Goal: Task Accomplishment & Management: Manage account settings

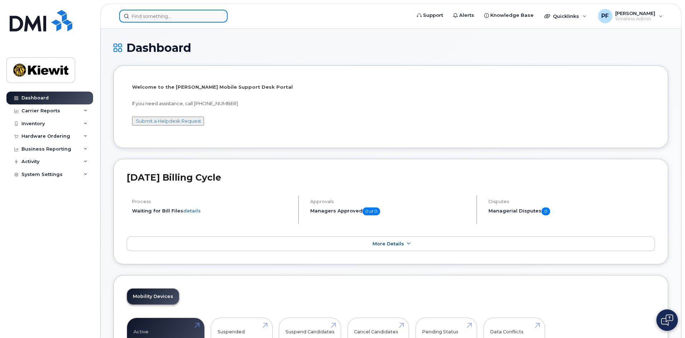
click at [153, 22] on input at bounding box center [173, 16] width 108 height 13
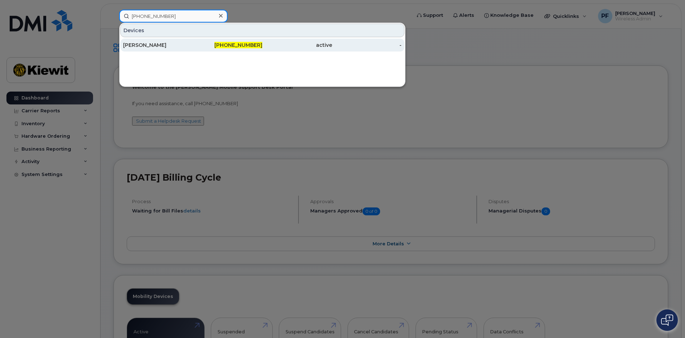
type input "[PHONE_NUMBER]"
click at [181, 47] on div "[PERSON_NAME]" at bounding box center [158, 45] width 70 height 7
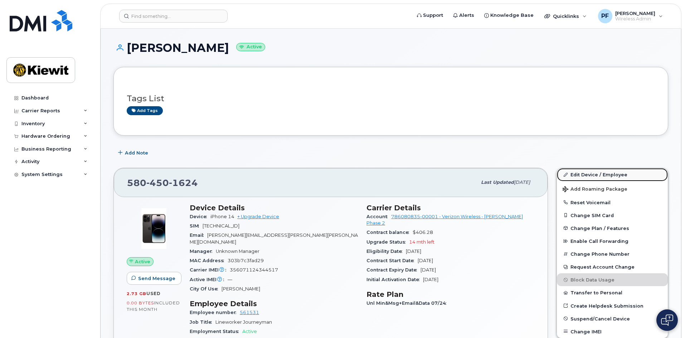
click at [593, 175] on link "Edit Device / Employee" at bounding box center [612, 174] width 111 height 13
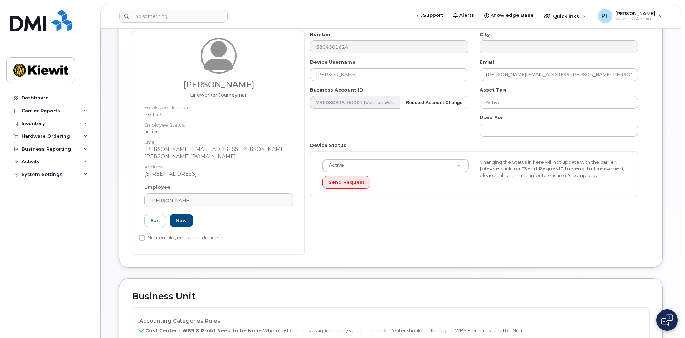
scroll to position [215, 0]
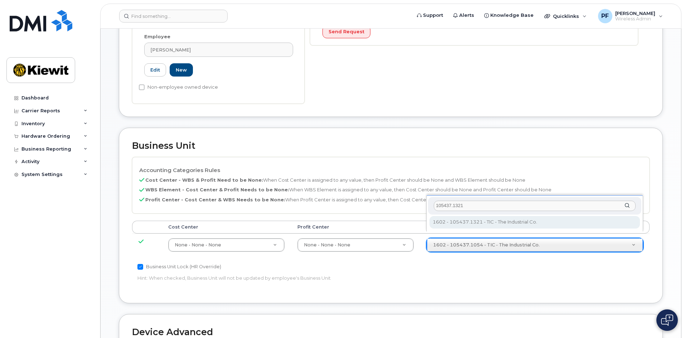
type input "105437.1321"
type input "30147613"
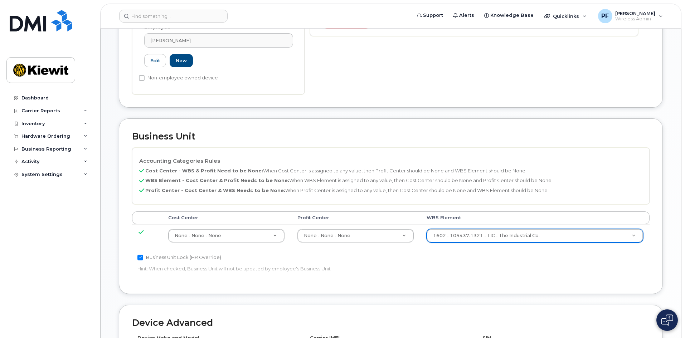
scroll to position [397, 0]
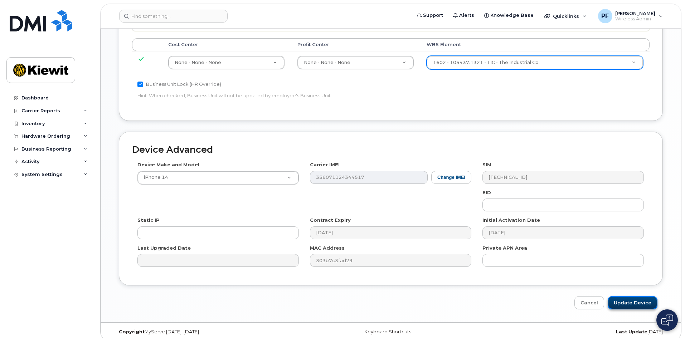
click at [642, 296] on input "Update Device" at bounding box center [633, 302] width 50 height 13
type input "Saving..."
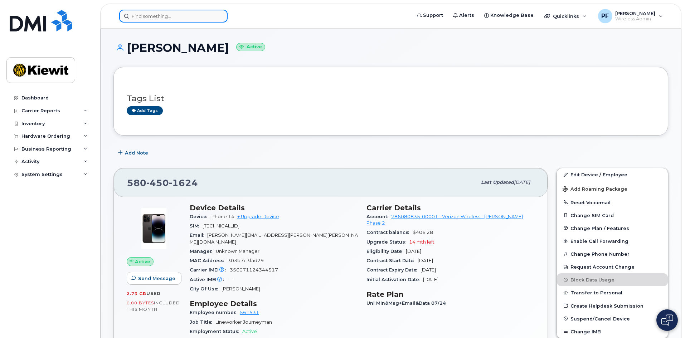
click at [157, 20] on input at bounding box center [173, 16] width 108 height 13
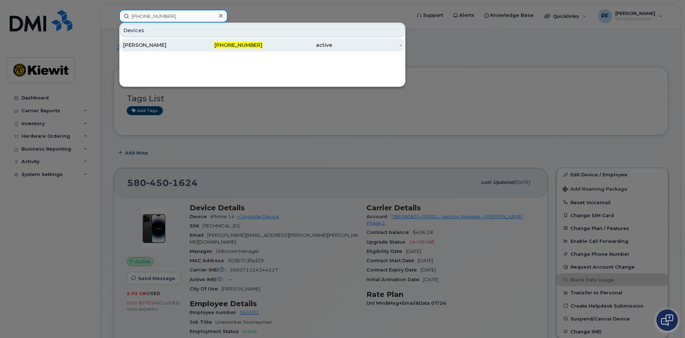
type input "580-450-1459"
click at [174, 46] on div "MASON MASON" at bounding box center [158, 45] width 70 height 7
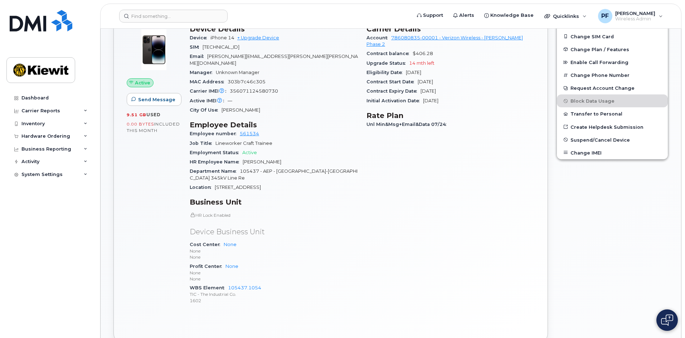
scroll to position [107, 0]
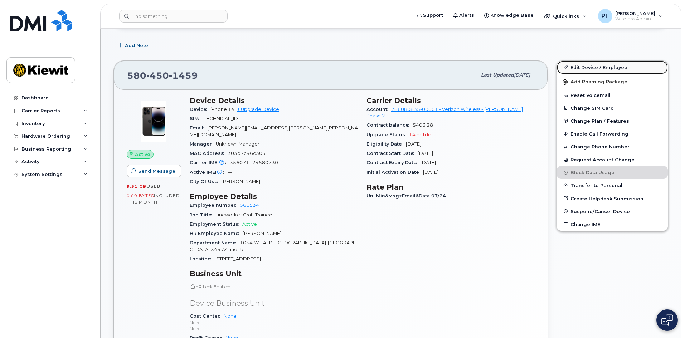
click at [594, 66] on link "Edit Device / Employee" at bounding box center [612, 67] width 111 height 13
click at [582, 68] on link "Edit Device / Employee" at bounding box center [612, 67] width 111 height 13
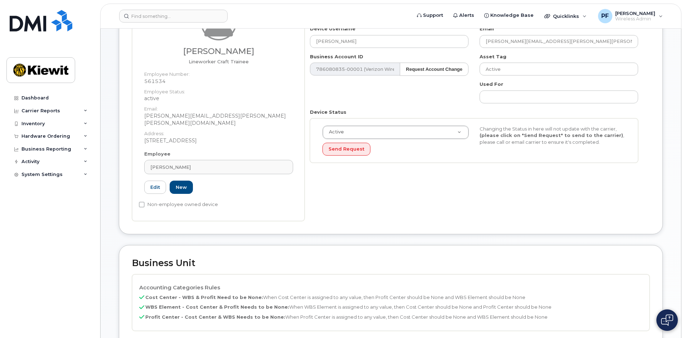
scroll to position [179, 0]
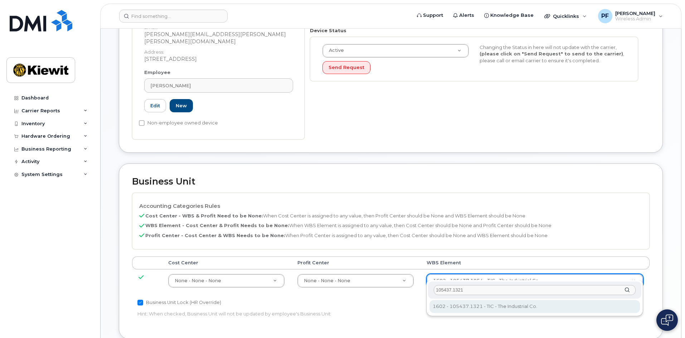
type input "105437.1321"
type input "30147613"
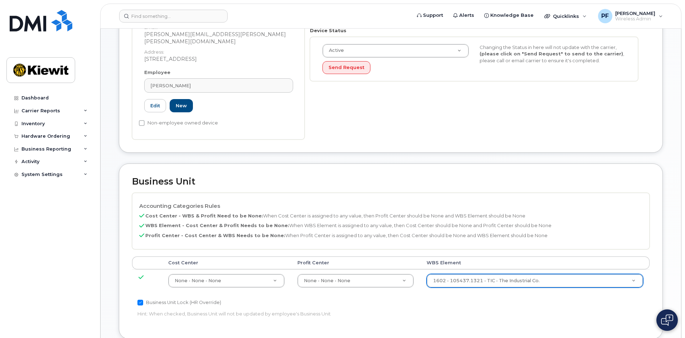
scroll to position [397, 0]
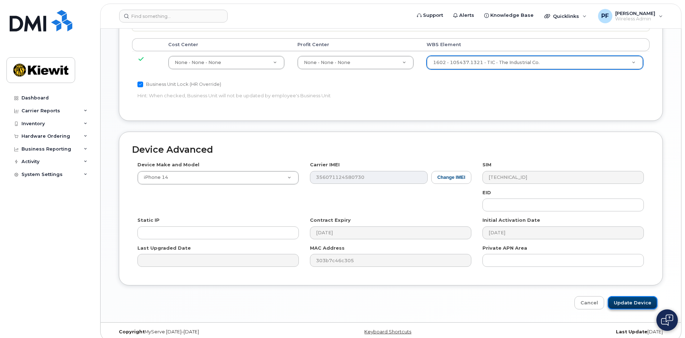
click at [649, 296] on input "Update Device" at bounding box center [633, 302] width 50 height 13
type input "Saving..."
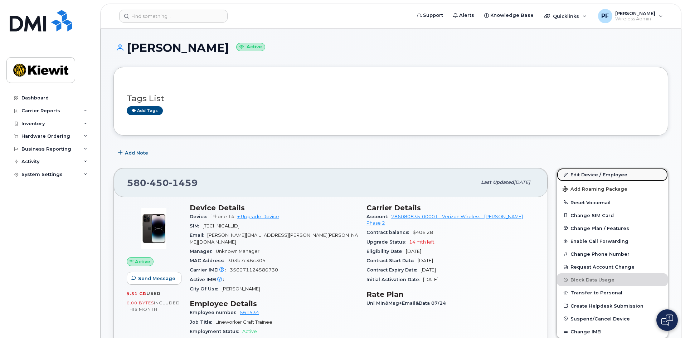
click at [596, 174] on link "Edit Device / Employee" at bounding box center [612, 174] width 111 height 13
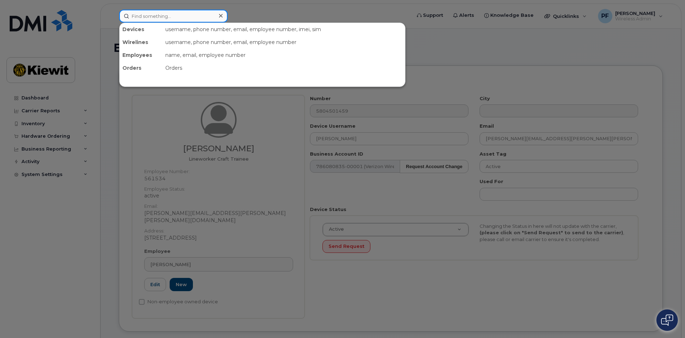
click at [174, 16] on input at bounding box center [173, 16] width 108 height 13
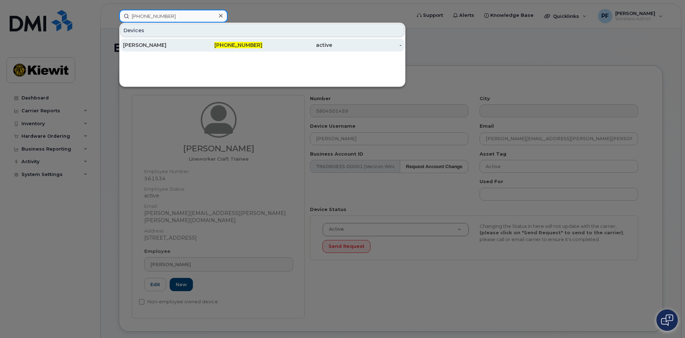
type input "580-881-0217"
click at [179, 47] on div "THOMAS PHELPS" at bounding box center [158, 45] width 70 height 7
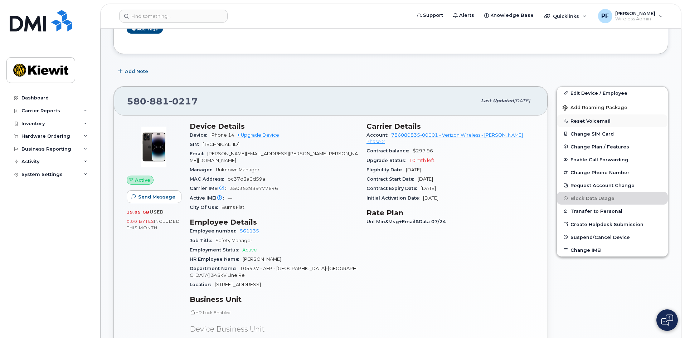
scroll to position [72, 0]
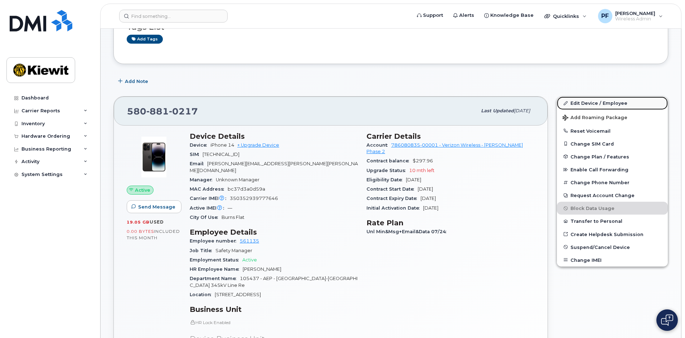
click at [577, 99] on link "Edit Device / Employee" at bounding box center [612, 103] width 111 height 13
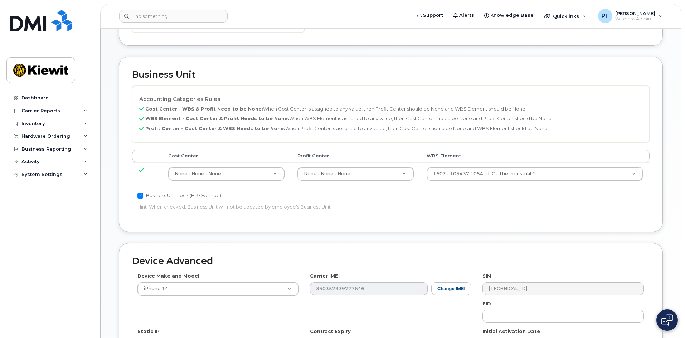
scroll to position [286, 0]
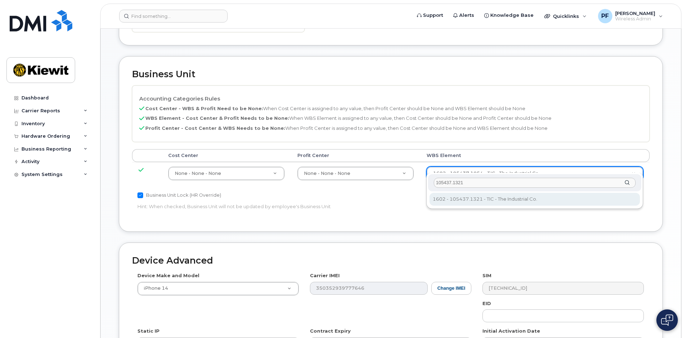
type input "105437.1321"
type input "30147613"
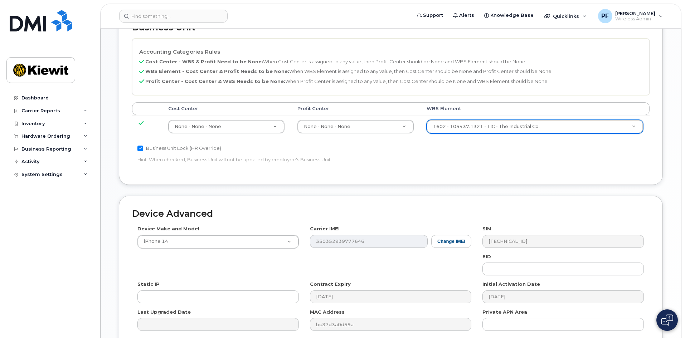
scroll to position [397, 0]
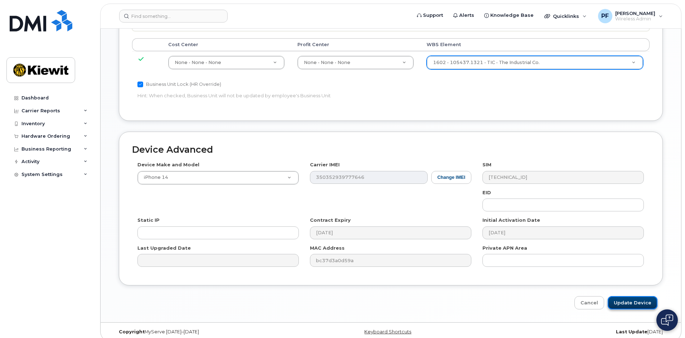
click at [631, 296] on input "Update Device" at bounding box center [633, 302] width 50 height 13
type input "Saving..."
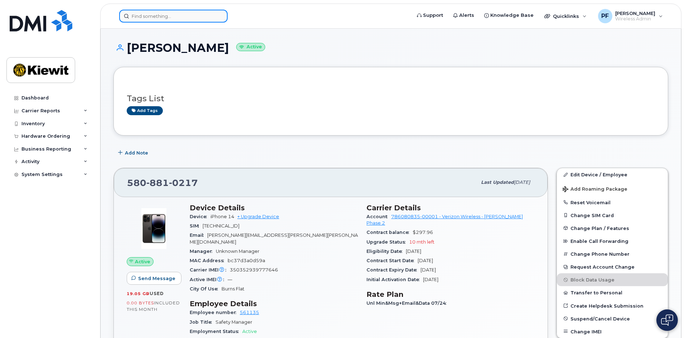
click at [147, 11] on input at bounding box center [173, 16] width 108 height 13
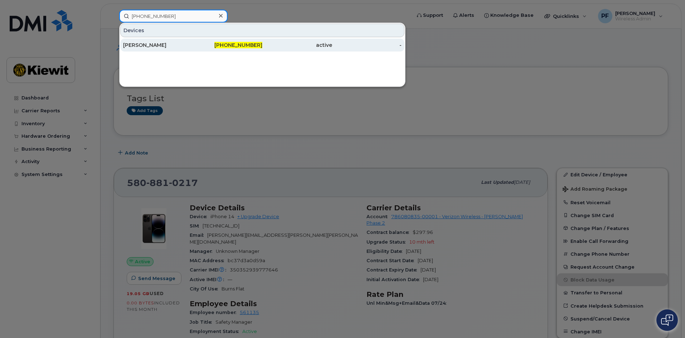
type input "[PHONE_NUMBER]"
click at [187, 42] on div "[PERSON_NAME]" at bounding box center [158, 45] width 70 height 7
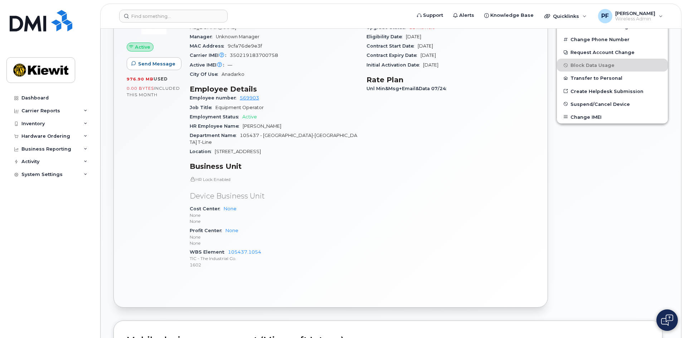
scroll to position [107, 0]
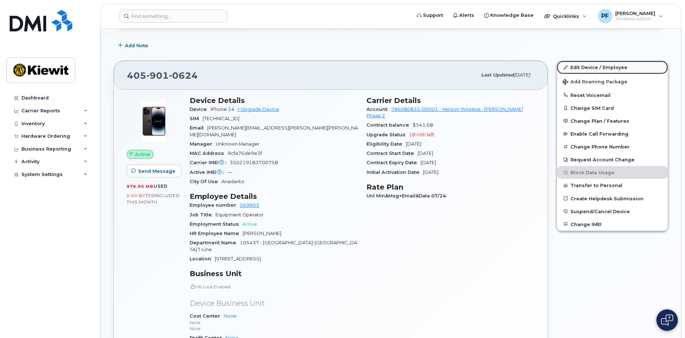
click at [604, 67] on link "Edit Device / Employee" at bounding box center [612, 67] width 111 height 13
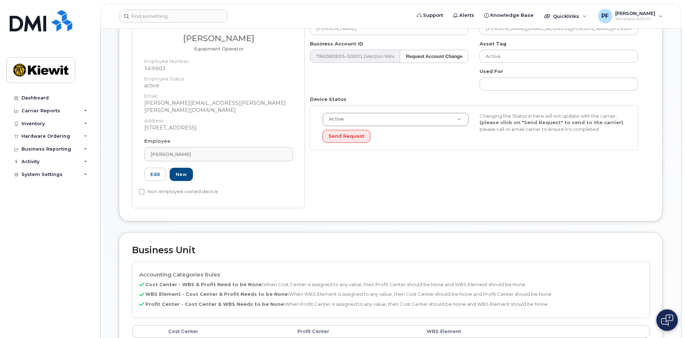
scroll to position [251, 0]
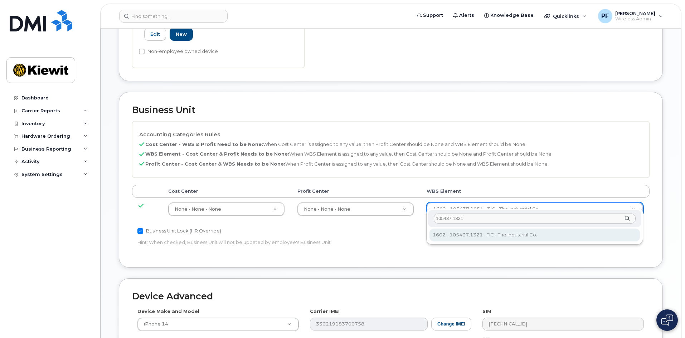
type input "105437.1321"
click at [476, 228] on div "105437.1321 1602 - 105437.1321 - TIC - The Industrial Co. 1602 - 105437.1321 - …" at bounding box center [534, 227] width 217 height 36
type input "30147613"
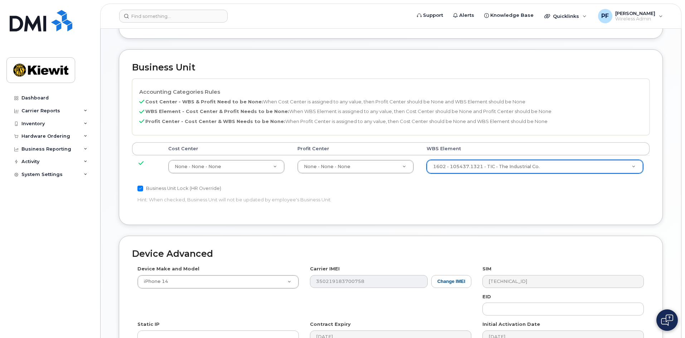
scroll to position [397, 0]
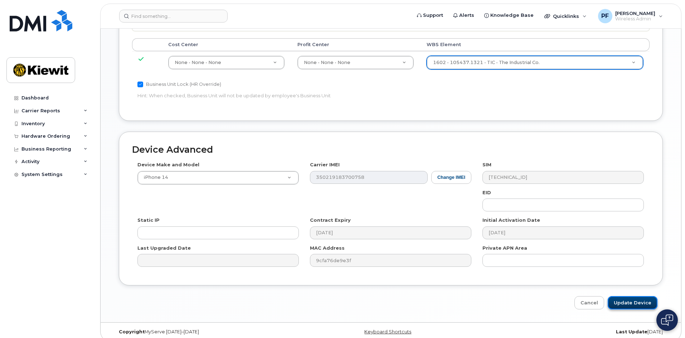
click at [639, 296] on input "Update Device" at bounding box center [633, 302] width 50 height 13
type input "Saving..."
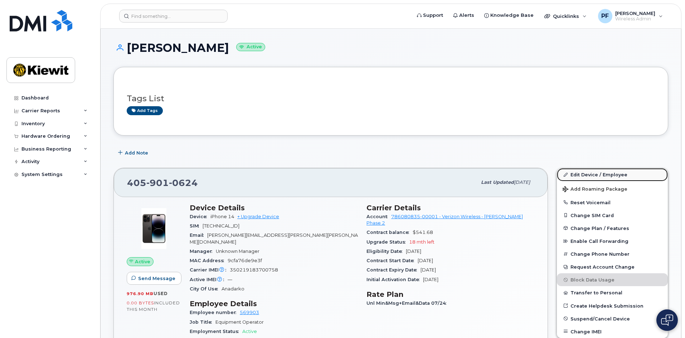
click at [606, 175] on link "Edit Device / Employee" at bounding box center [612, 174] width 111 height 13
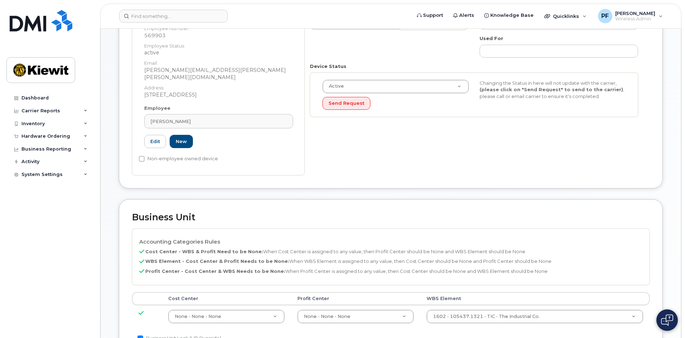
scroll to position [322, 0]
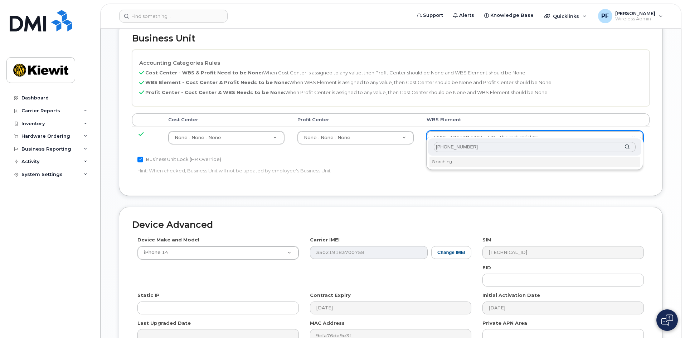
type input "915-526-7510"
drag, startPoint x: 480, startPoint y: 149, endPoint x: 398, endPoint y: 143, distance: 82.5
click at [398, 143] on body "Support Alerts Knowledge Base Quicklinks Suspend / Cancel Device Change SIM Car…" at bounding box center [342, 49] width 685 height 743
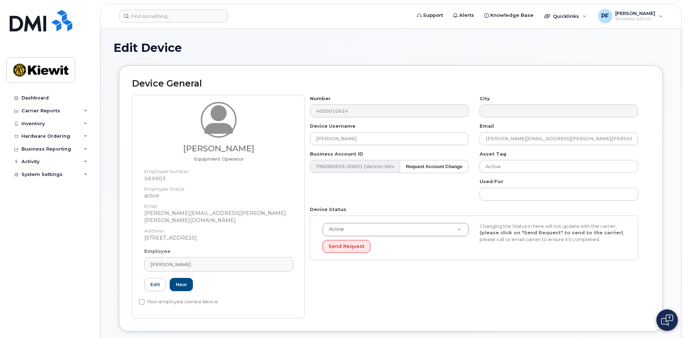
scroll to position [277, 0]
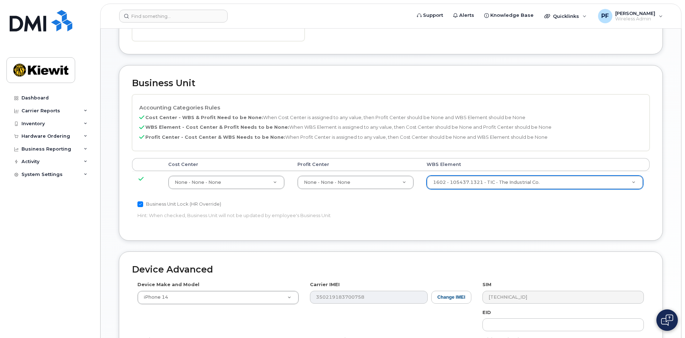
type input "9"
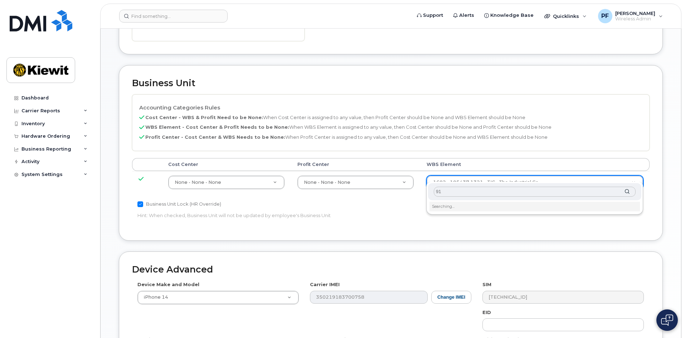
type input "915"
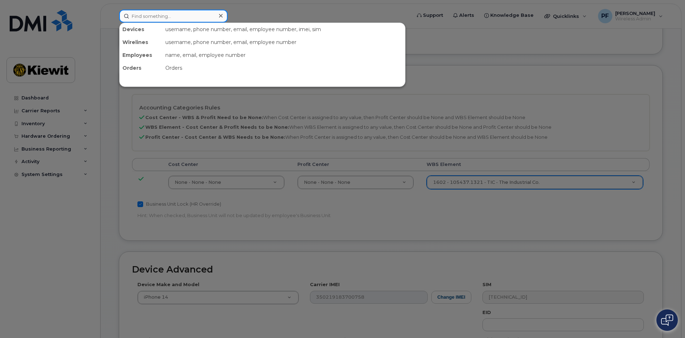
click at [153, 16] on input at bounding box center [173, 16] width 108 height 13
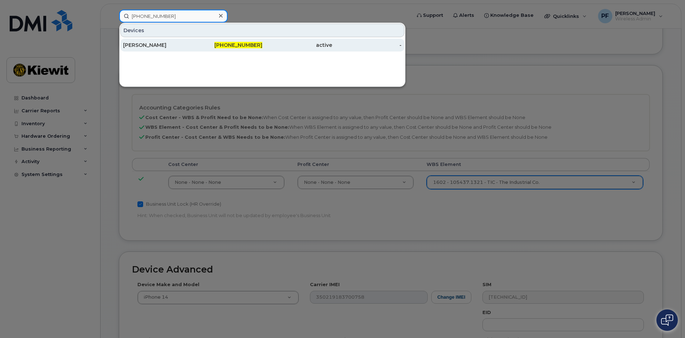
type input "915-526-7510"
click at [174, 43] on div "SONIA ALVAREZ" at bounding box center [158, 45] width 70 height 7
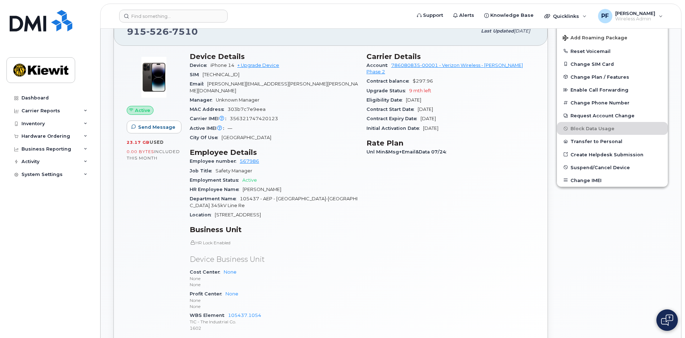
scroll to position [36, 0]
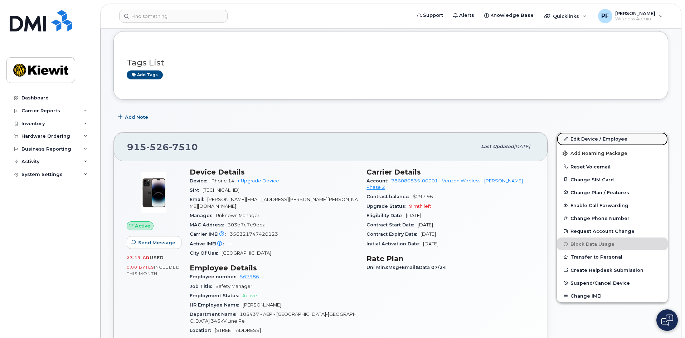
click at [601, 140] on link "Edit Device / Employee" at bounding box center [612, 138] width 111 height 13
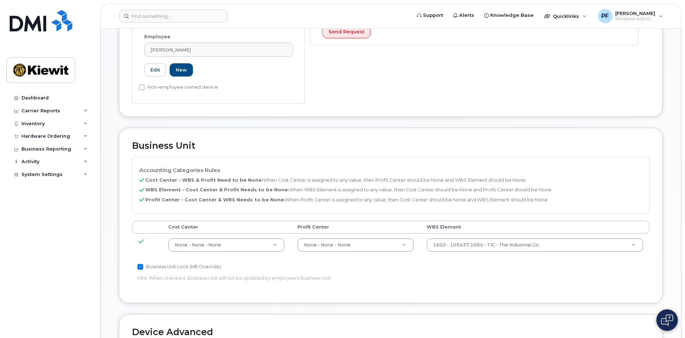
scroll to position [251, 0]
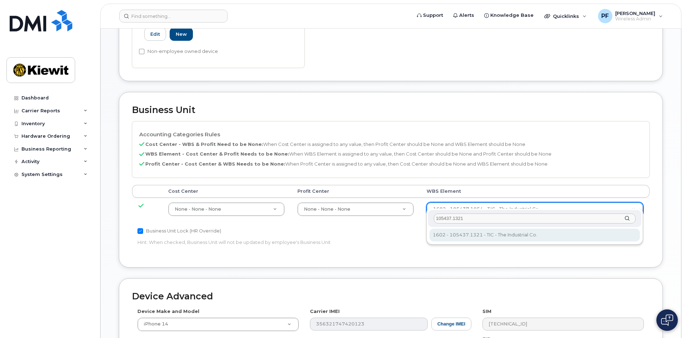
type input "105437.1321"
type input "30147613"
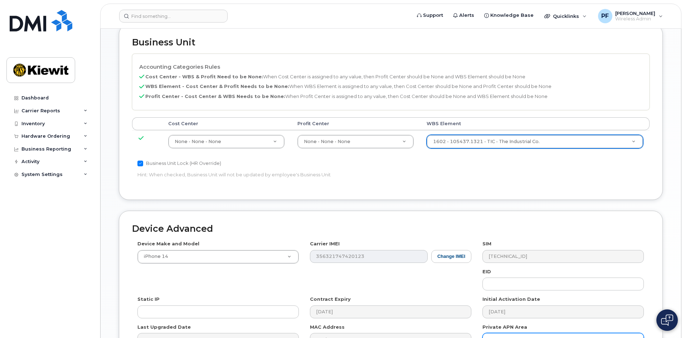
scroll to position [397, 0]
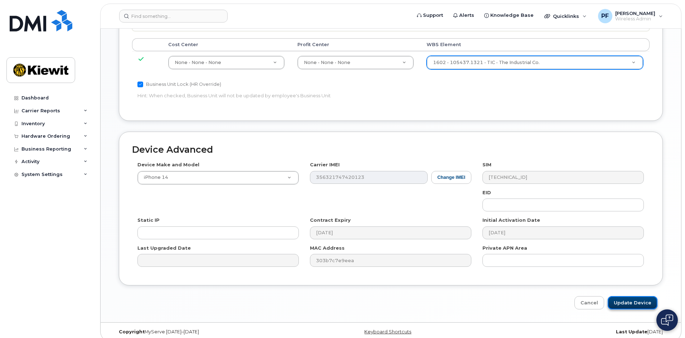
click at [638, 299] on input "Update Device" at bounding box center [633, 302] width 50 height 13
type input "Saving..."
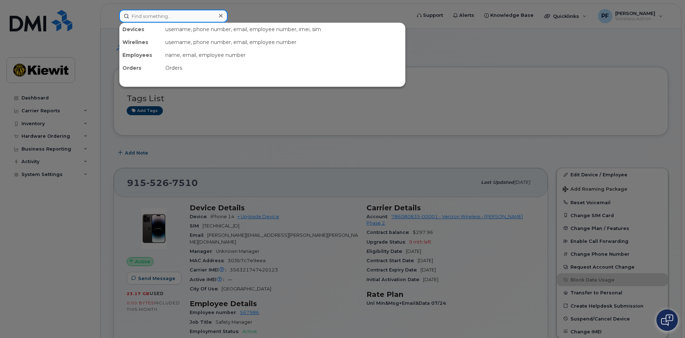
click at [185, 16] on input at bounding box center [173, 16] width 108 height 13
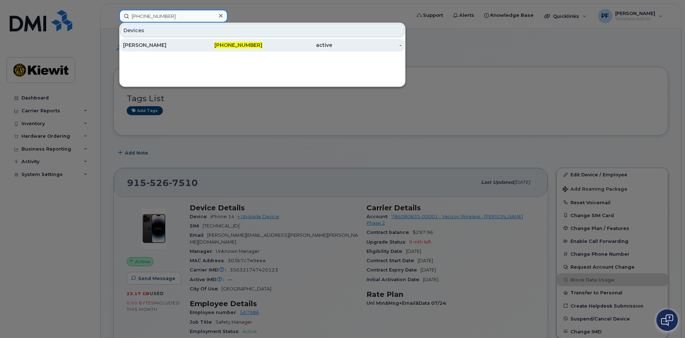
type input "405-902-2747"
click at [173, 47] on div "[PERSON_NAME]" at bounding box center [158, 45] width 70 height 7
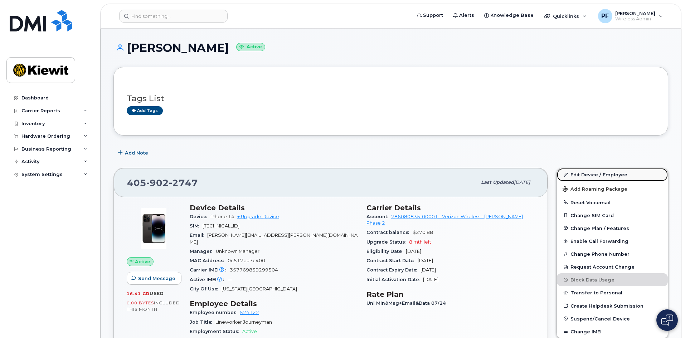
click at [583, 172] on link "Edit Device / Employee" at bounding box center [612, 174] width 111 height 13
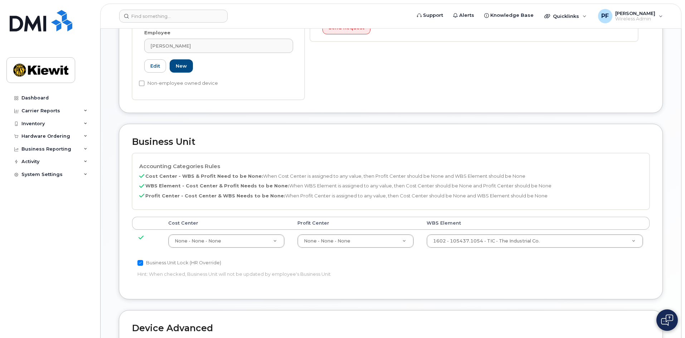
scroll to position [322, 0]
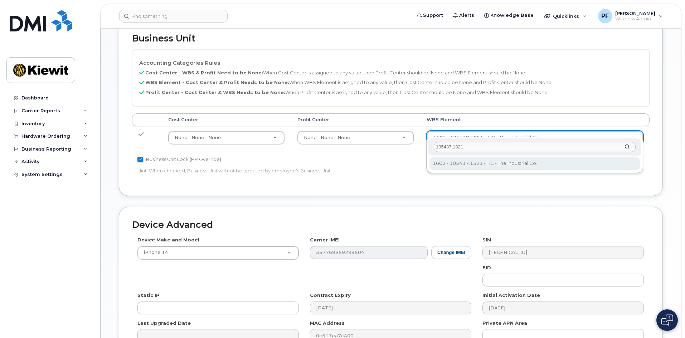
type input "105437.1321"
type input "30147613"
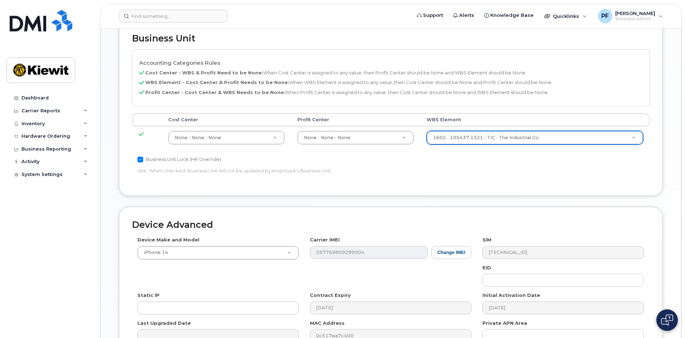
scroll to position [397, 0]
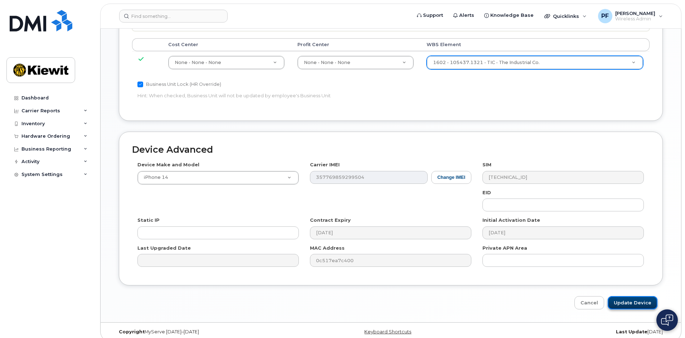
click at [631, 296] on input "Update Device" at bounding box center [633, 302] width 50 height 13
type input "Saving..."
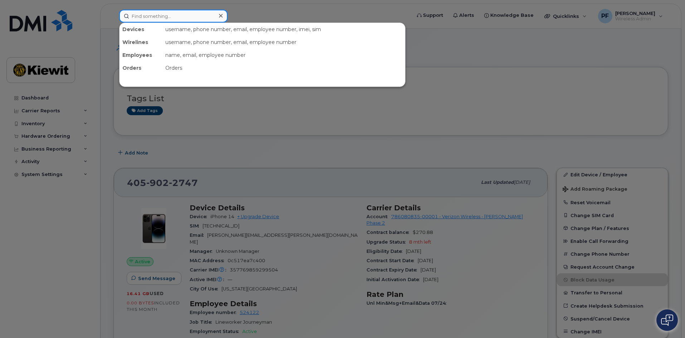
click at [174, 19] on input at bounding box center [173, 16] width 108 height 13
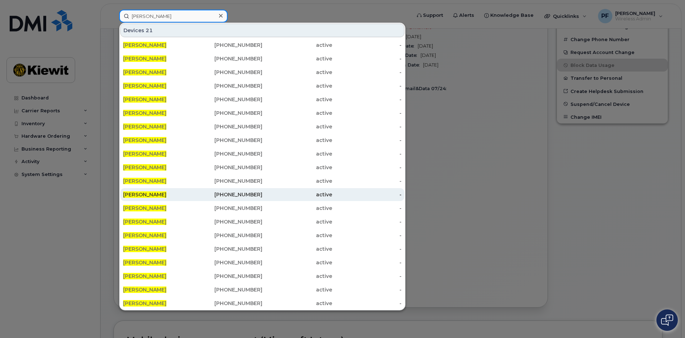
scroll to position [0, 0]
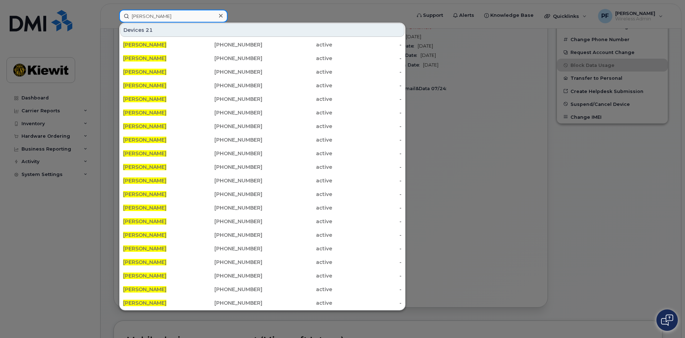
click at [186, 15] on input "[PERSON_NAME]" at bounding box center [173, 16] width 108 height 13
type input "[PERSON_NAME]"
click at [186, 15] on input "[PERSON_NAME]" at bounding box center [173, 16] width 108 height 13
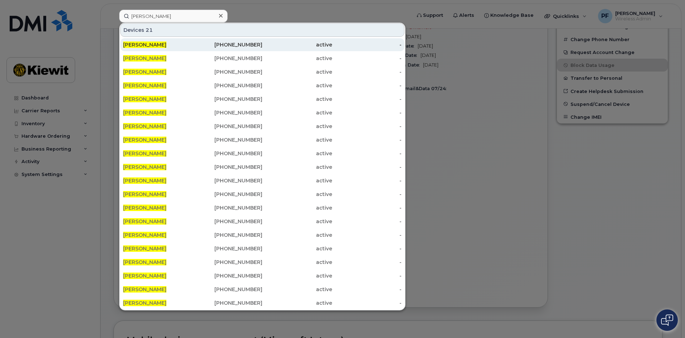
click at [161, 45] on span "AMBER DANGERFIELD" at bounding box center [144, 45] width 43 height 6
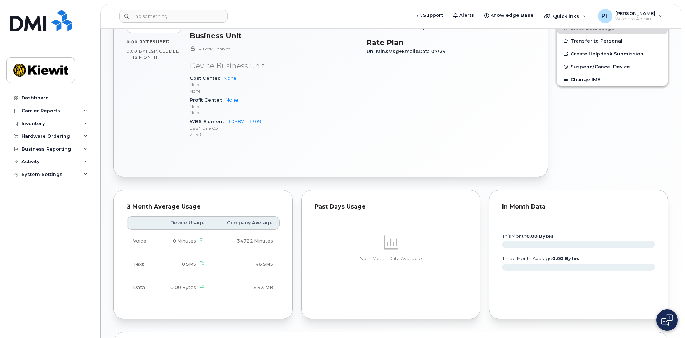
scroll to position [233, 0]
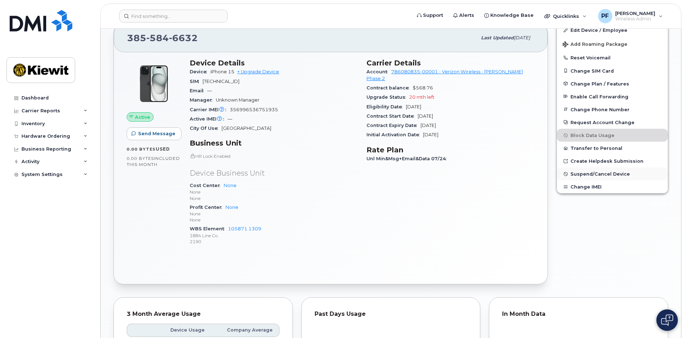
click at [600, 170] on button "Suspend/Cancel Device" at bounding box center [612, 174] width 111 height 13
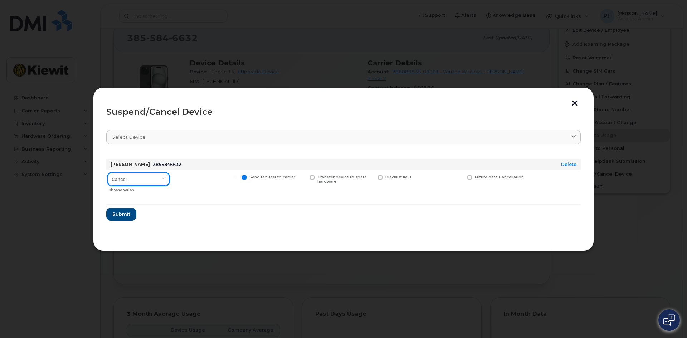
click at [135, 181] on select "Cancel Suspend - Reduced Rate Suspend - Full Rate Suspend - Lost Device/Stolen …" at bounding box center [139, 179] width 62 height 13
select select "[object Object]"
click at [108, 173] on select "Cancel Suspend - Reduced Rate Suspend - Full Rate Suspend - Lost Device/Stolen …" at bounding box center [139, 179] width 62 height 13
click at [193, 175] on span "Available for new activations/redeployments" at bounding box center [209, 179] width 54 height 9
click at [169, 175] on input "Available for new activations/redeployments" at bounding box center [167, 177] width 4 height 4
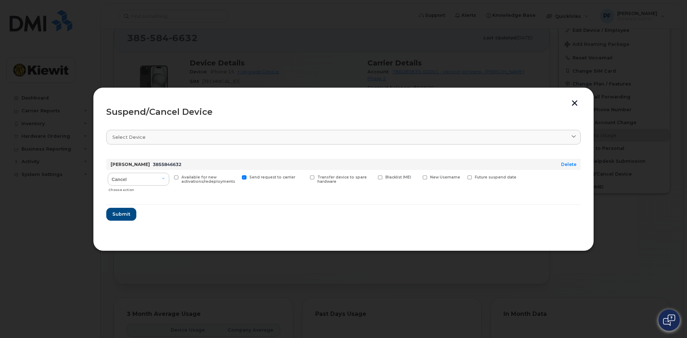
checkbox input "true"
click at [120, 212] on span "Submit" at bounding box center [121, 214] width 18 height 7
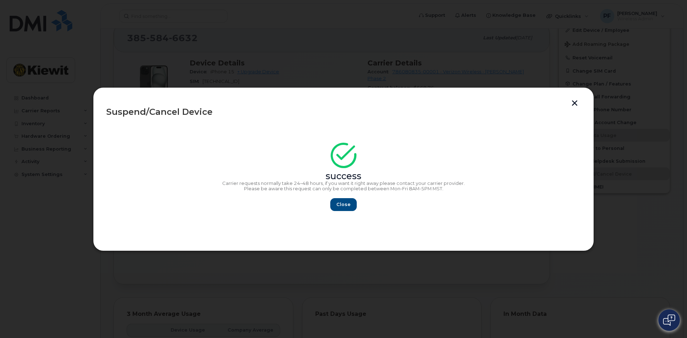
click at [574, 102] on button "button" at bounding box center [575, 104] width 11 height 8
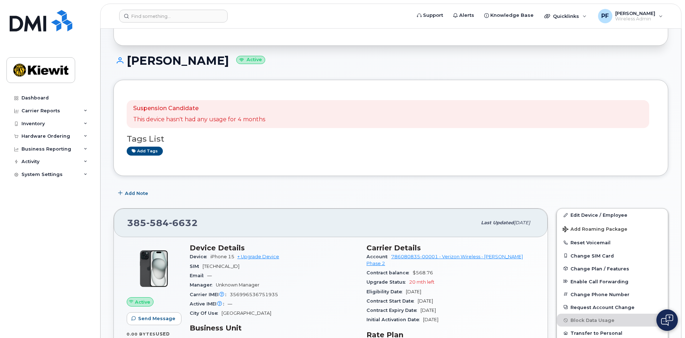
scroll to position [0, 0]
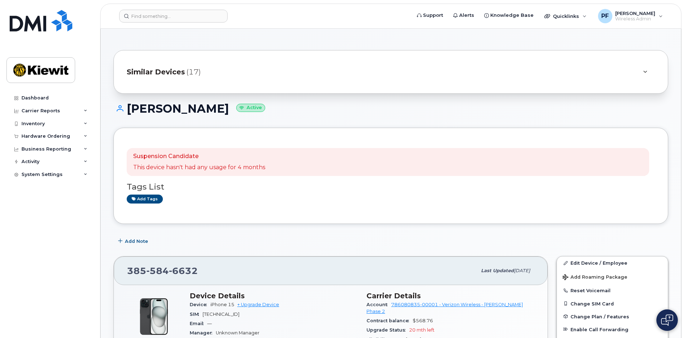
click at [158, 66] on div "Similar Devices (17)" at bounding box center [381, 71] width 508 height 17
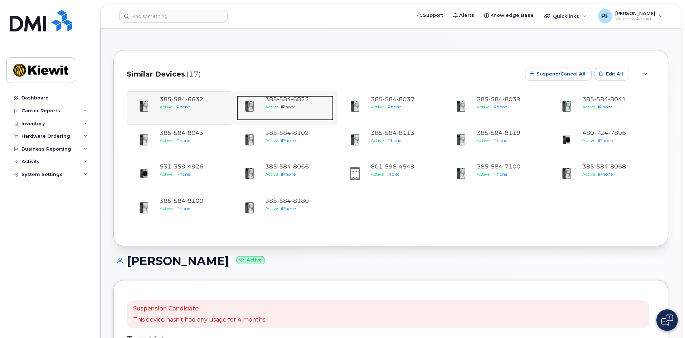
click at [291, 96] on span "584" at bounding box center [300, 99] width 18 height 7
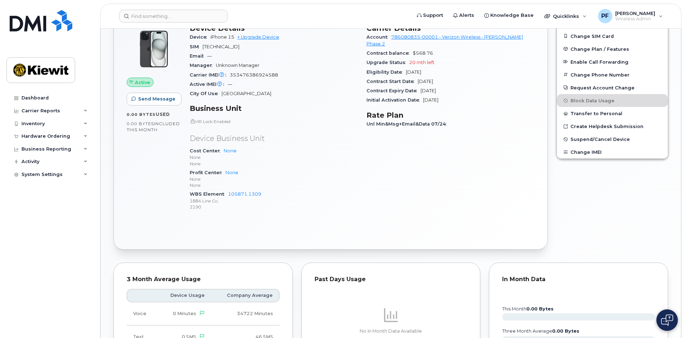
scroll to position [265, 0]
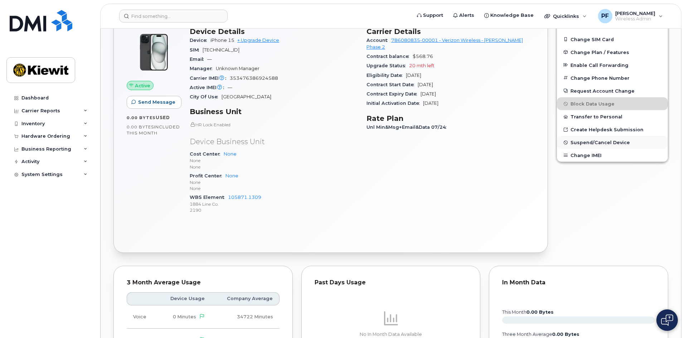
click at [594, 145] on span "Suspend/Cancel Device" at bounding box center [600, 142] width 59 height 5
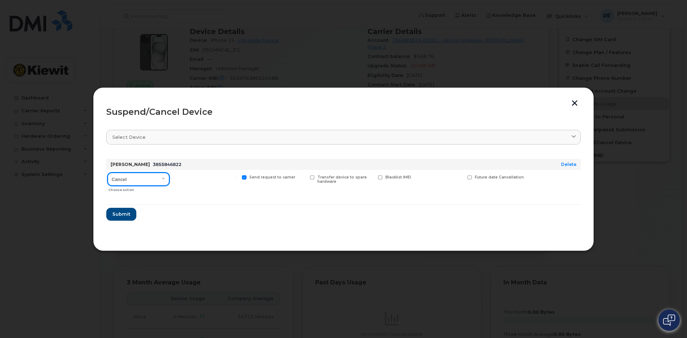
click at [136, 174] on select "Cancel Suspend - Reduced Rate Suspend - Full Rate Suspend - Lost Device/Stolen …" at bounding box center [139, 179] width 62 height 13
select select "[object Object]"
click at [108, 173] on select "Cancel Suspend - Reduced Rate Suspend - Full Rate Suspend - Lost Device/Stolen …" at bounding box center [139, 179] width 62 height 13
click at [214, 178] on span "Available for new activations/redeployments" at bounding box center [210, 179] width 56 height 9
click at [169, 178] on input "Available for new activations/redeployments" at bounding box center [167, 177] width 4 height 4
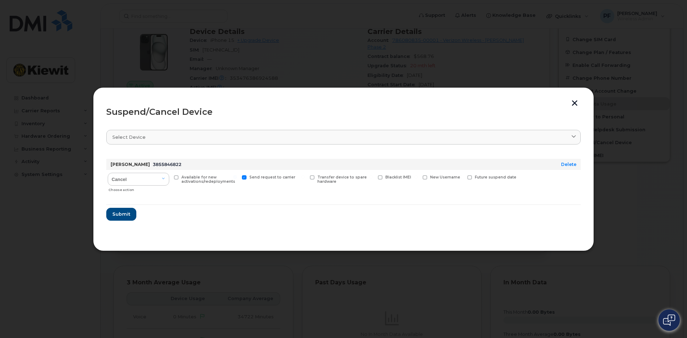
checkbox input "true"
click at [127, 216] on span "Submit" at bounding box center [121, 214] width 18 height 7
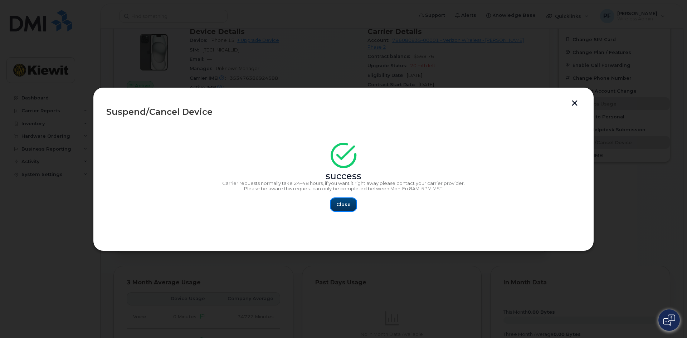
click at [345, 199] on button "Close" at bounding box center [344, 204] width 26 height 13
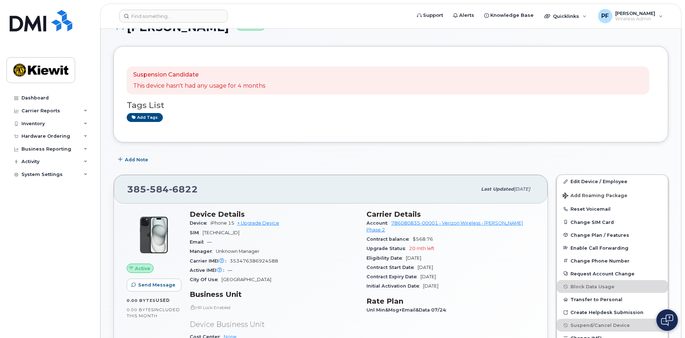
scroll to position [14, 0]
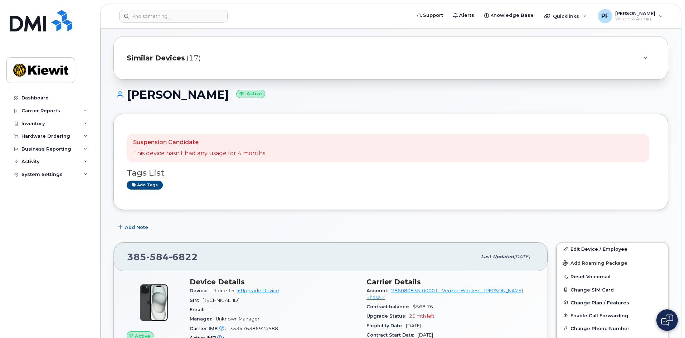
click at [158, 61] on span "Similar Devices" at bounding box center [156, 58] width 58 height 10
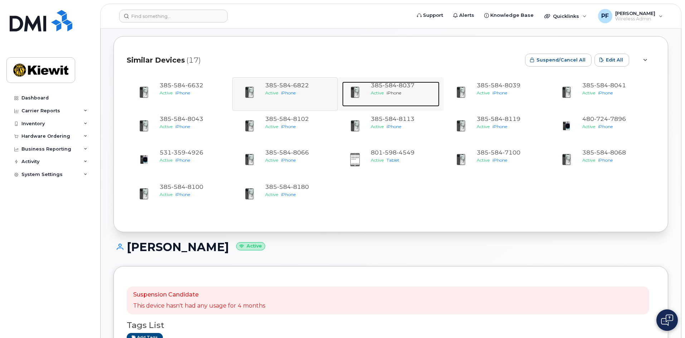
click at [381, 86] on span "385 584 8037" at bounding box center [393, 85] width 44 height 7
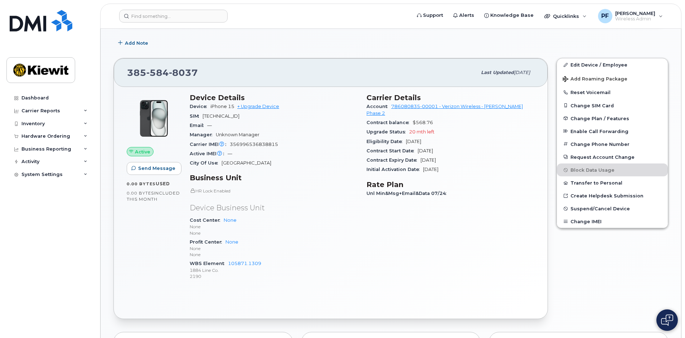
scroll to position [215, 0]
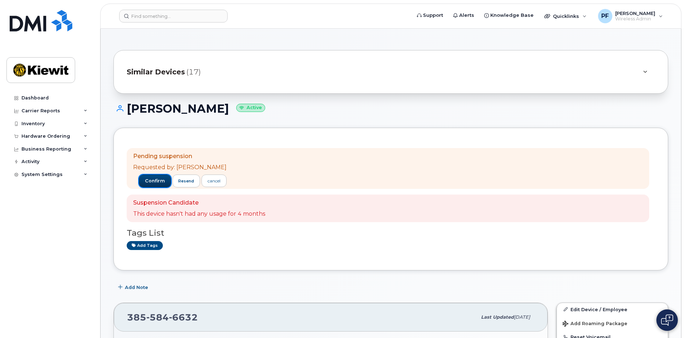
click at [151, 176] on button "confirm" at bounding box center [155, 181] width 32 height 13
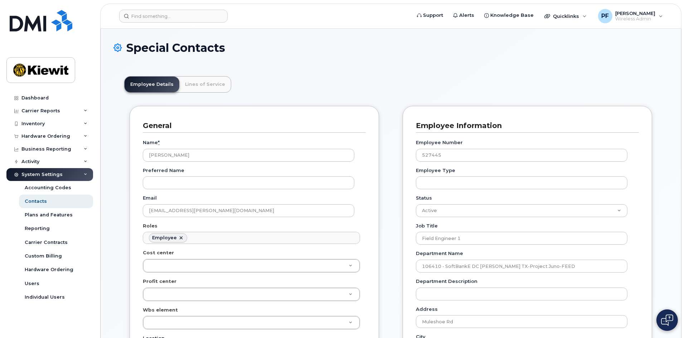
scroll to position [21, 0]
click at [202, 81] on link "Lines of Service" at bounding box center [205, 85] width 52 height 16
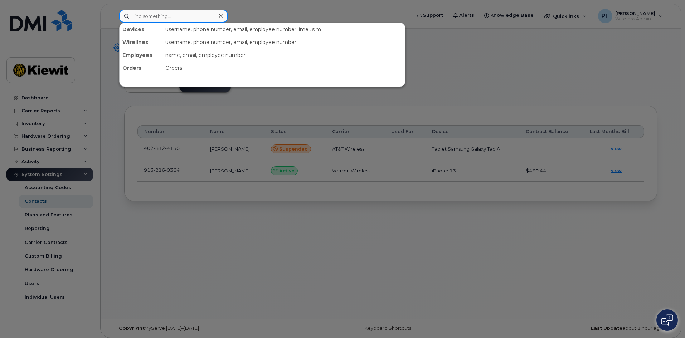
click at [151, 16] on input at bounding box center [173, 16] width 108 height 13
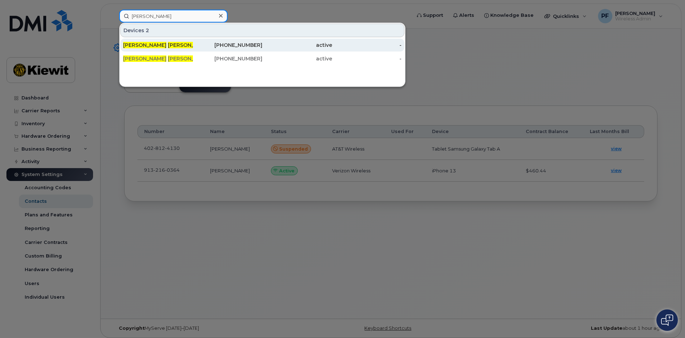
type input "clement copeland"
click at [176, 47] on div "Copeland Clement" at bounding box center [158, 45] width 70 height 7
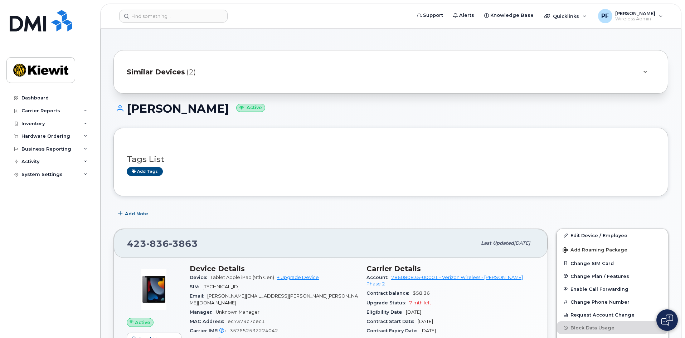
click at [178, 76] on span "Similar Devices" at bounding box center [156, 72] width 58 height 10
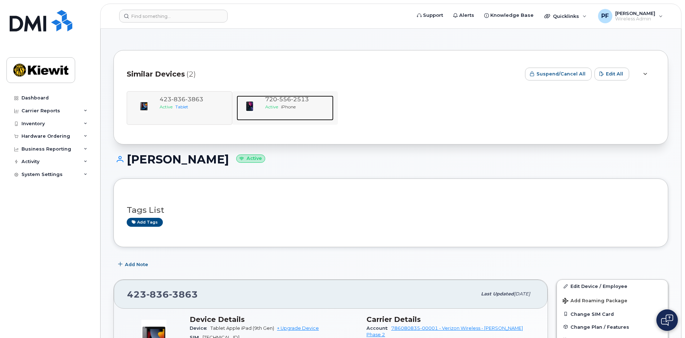
click at [290, 108] on span "iPhone" at bounding box center [288, 106] width 15 height 5
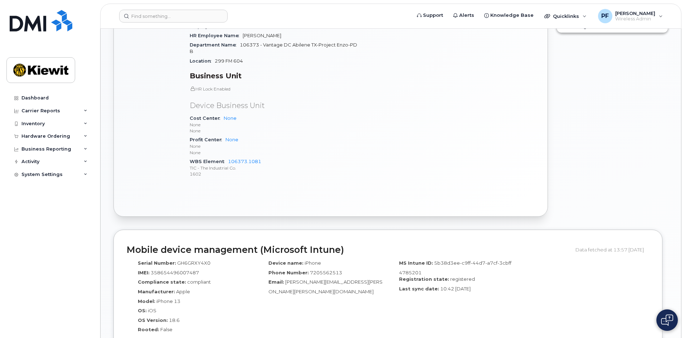
scroll to position [215, 0]
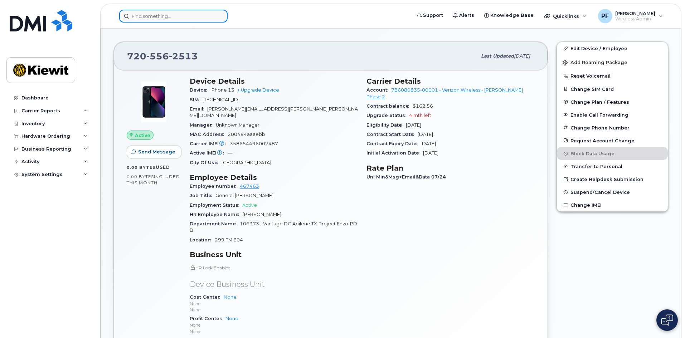
click at [209, 13] on input at bounding box center [173, 16] width 108 height 13
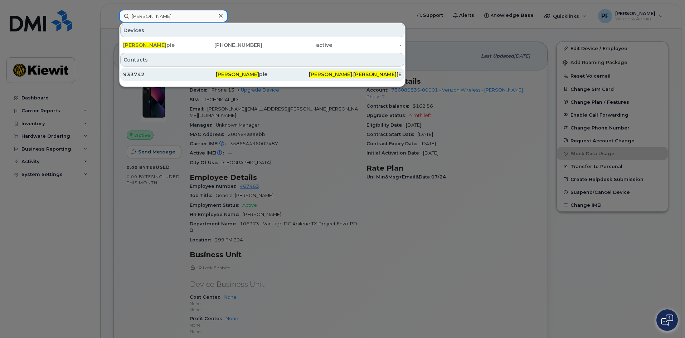
type input "gary gilles"
click at [165, 72] on div "933742" at bounding box center [169, 74] width 93 height 7
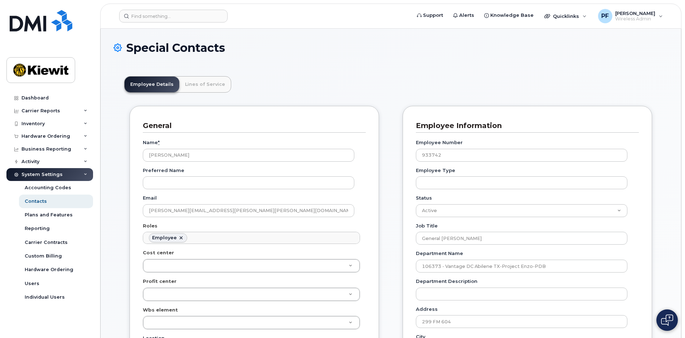
scroll to position [21, 0]
click at [190, 84] on link "Lines of Service" at bounding box center [205, 85] width 52 height 16
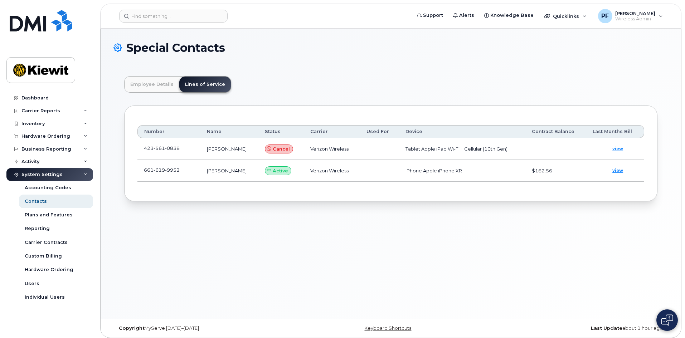
click at [193, 170] on td "661 619 9952" at bounding box center [168, 171] width 63 height 22
click at [186, 170] on span at bounding box center [186, 172] width 6 height 6
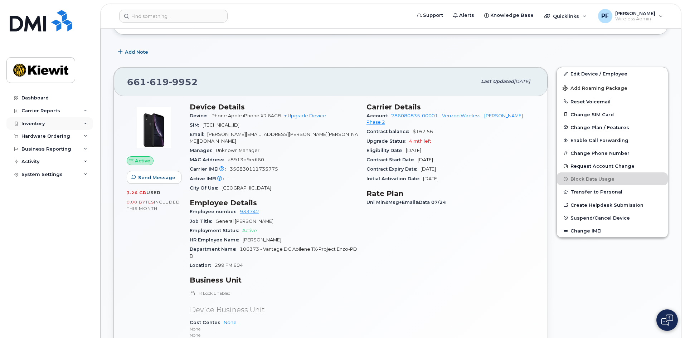
scroll to position [107, 0]
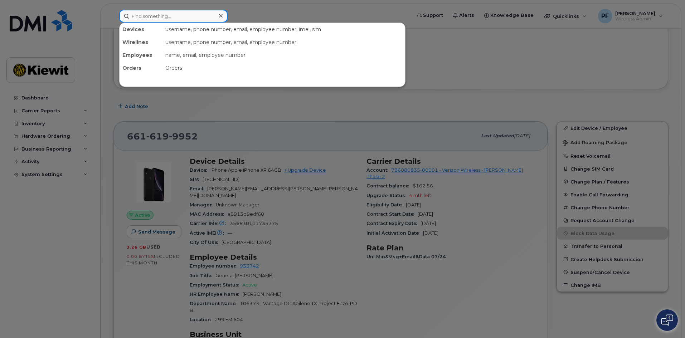
click at [166, 13] on input at bounding box center [173, 16] width 108 height 13
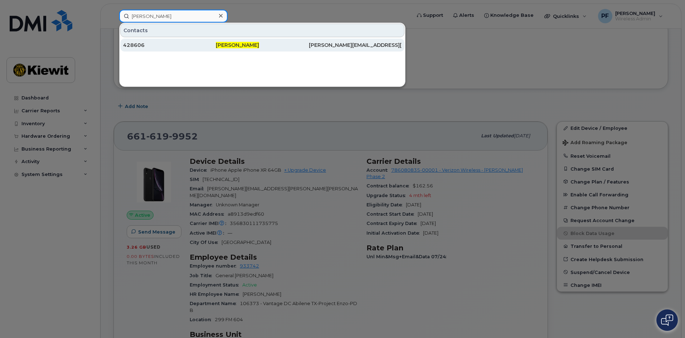
type input "[PERSON_NAME]"
click at [158, 43] on div "428606" at bounding box center [169, 45] width 93 height 7
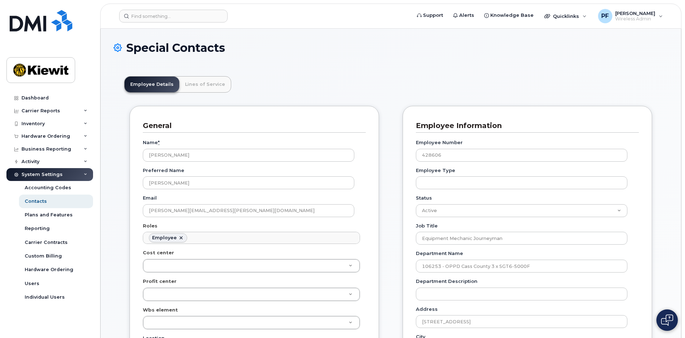
scroll to position [21, 0]
click at [212, 82] on link "Lines of Service" at bounding box center [205, 85] width 52 height 16
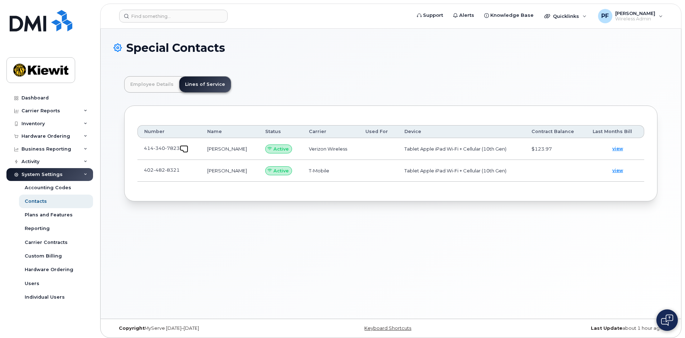
click at [183, 147] on span at bounding box center [186, 150] width 6 height 6
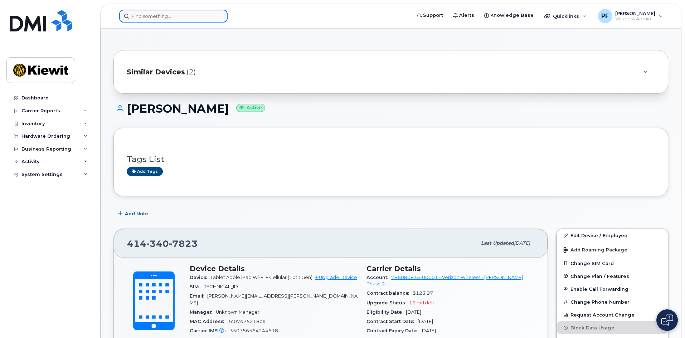
click at [156, 17] on input at bounding box center [173, 16] width 108 height 13
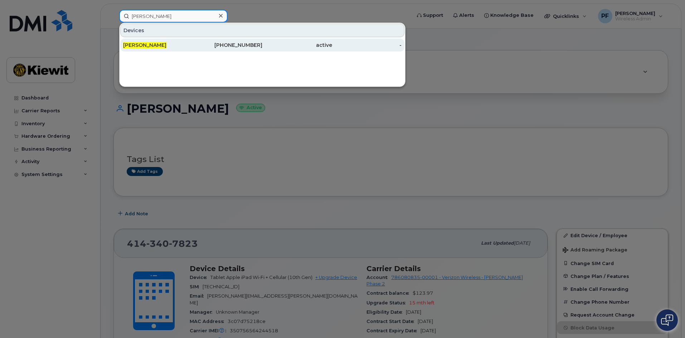
type input "[PERSON_NAME]"
click at [158, 39] on link "[PERSON_NAME] [PHONE_NUMBER] active -" at bounding box center [262, 45] width 284 height 13
click at [193, 42] on div "[PERSON_NAME]" at bounding box center [228, 45] width 70 height 13
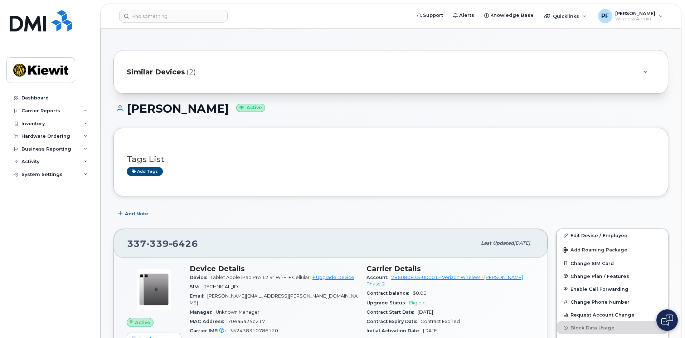
click at [177, 78] on div "Similar Devices (2)" at bounding box center [381, 71] width 508 height 17
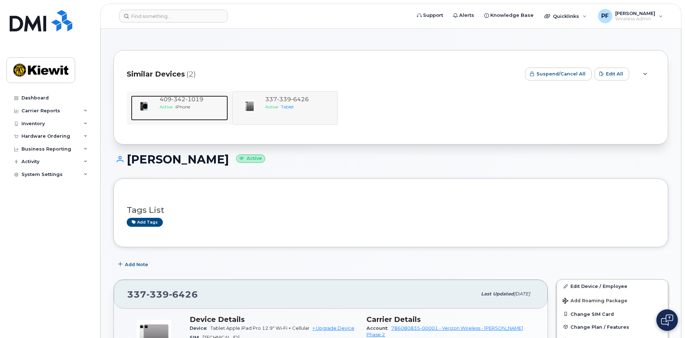
click at [178, 104] on div "Active iPhone" at bounding box center [193, 107] width 66 height 6
click at [192, 107] on div "Active iPhone" at bounding box center [193, 107] width 66 height 6
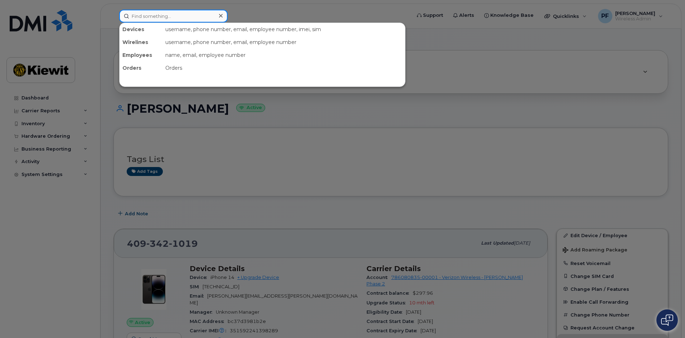
click at [152, 16] on input at bounding box center [173, 16] width 108 height 13
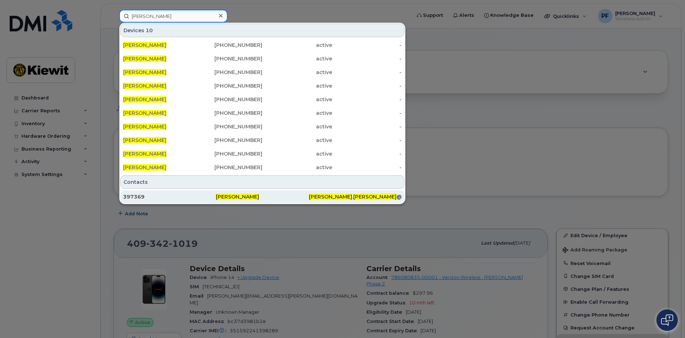
type input "derek feilner"
click at [146, 196] on div "397369" at bounding box center [169, 196] width 93 height 7
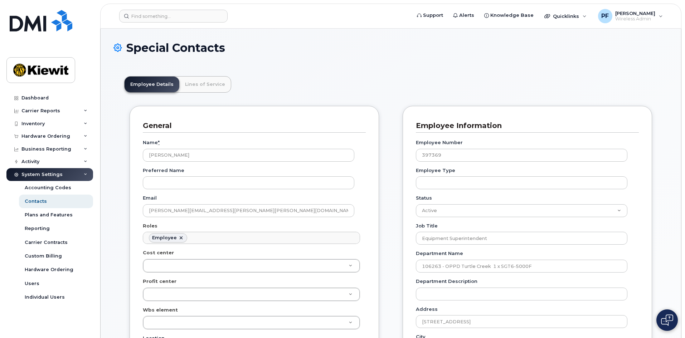
scroll to position [21, 0]
click at [199, 80] on link "Lines of Service" at bounding box center [205, 85] width 52 height 16
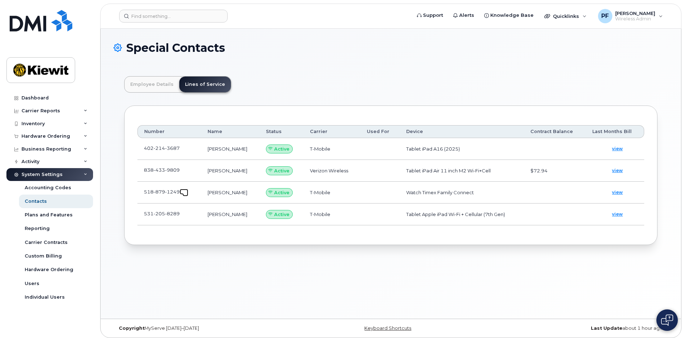
click at [183, 193] on span at bounding box center [186, 194] width 6 height 6
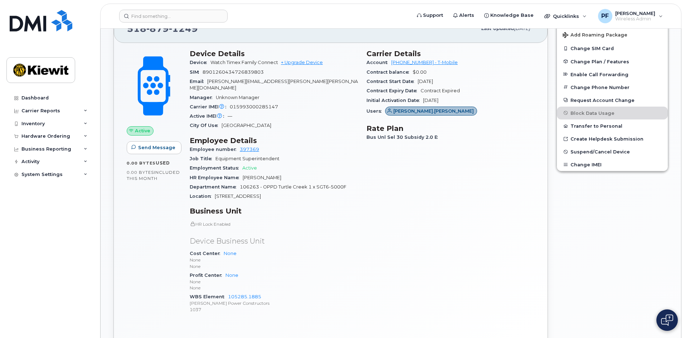
scroll to position [251, 0]
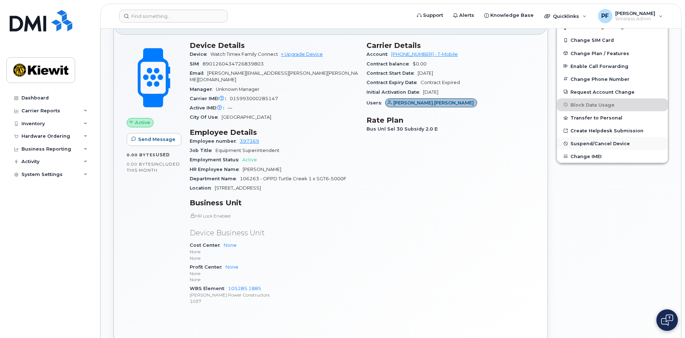
click at [591, 144] on span "Suspend/Cancel Device" at bounding box center [600, 143] width 59 height 5
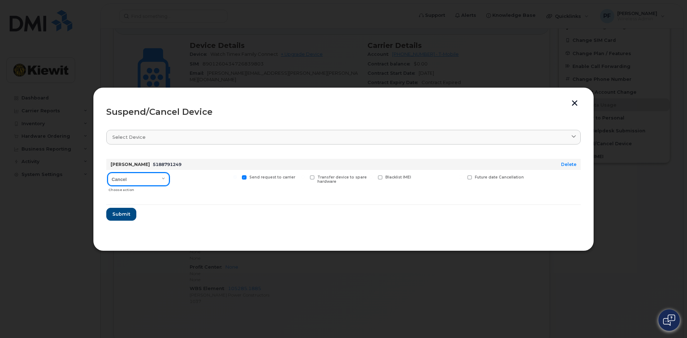
click at [157, 178] on select "Cancel Suspend - Reduced Rate Suspend - Full Rate Suspend - Lost Device/Stolen …" at bounding box center [139, 179] width 62 height 13
select select "[object Object]"
click at [108, 173] on select "Cancel Suspend - Reduced Rate Suspend - Full Rate Suspend - Lost Device/Stolen …" at bounding box center [139, 179] width 62 height 13
click at [175, 175] on label "Available for new activations/redeployments" at bounding box center [205, 179] width 63 height 9
click at [169, 175] on input "Available for new activations/redeployments" at bounding box center [167, 177] width 4 height 4
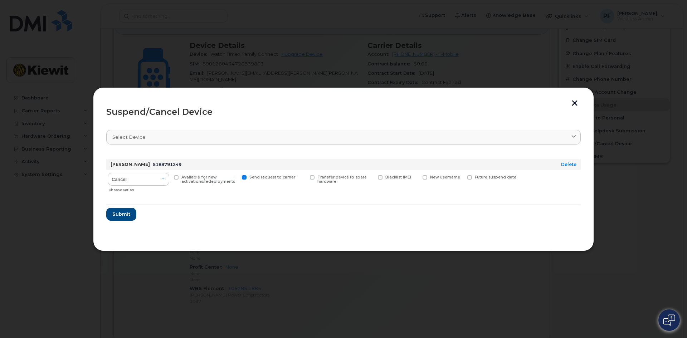
checkbox input "true"
click at [123, 216] on span "Submit" at bounding box center [121, 214] width 18 height 7
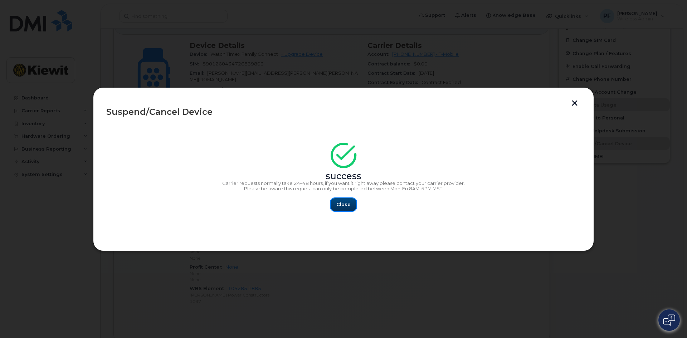
click at [332, 203] on button "Close" at bounding box center [344, 204] width 26 height 13
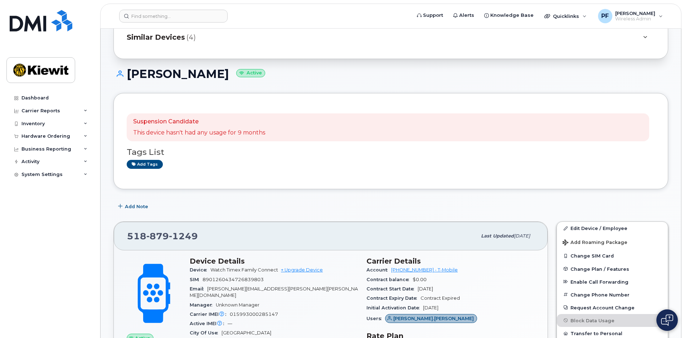
scroll to position [0, 0]
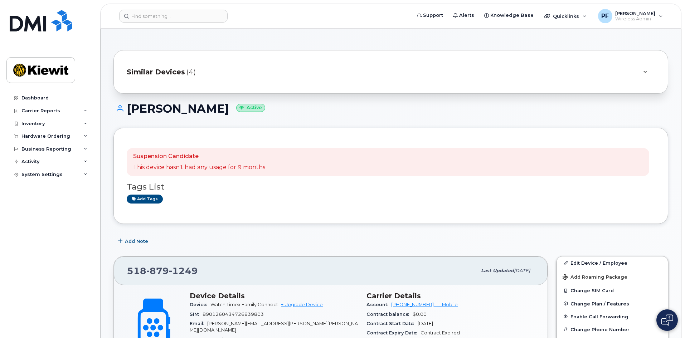
click at [159, 72] on span "Similar Devices" at bounding box center [156, 72] width 58 height 10
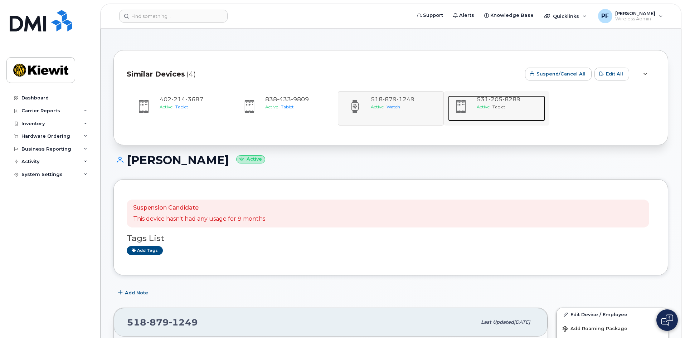
click at [481, 108] on span "Active" at bounding box center [483, 106] width 13 height 5
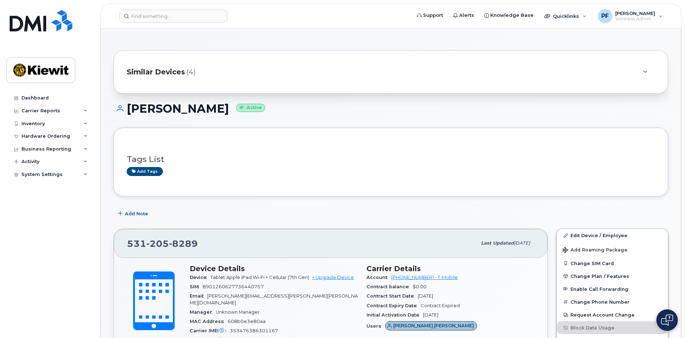
click at [175, 71] on span "Similar Devices" at bounding box center [156, 72] width 58 height 10
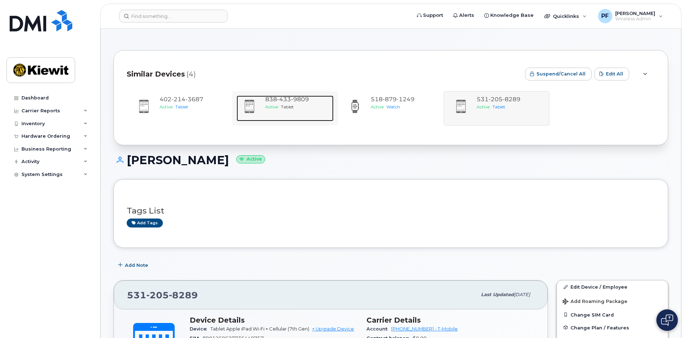
click at [286, 105] on span "Tablet" at bounding box center [287, 106] width 13 height 5
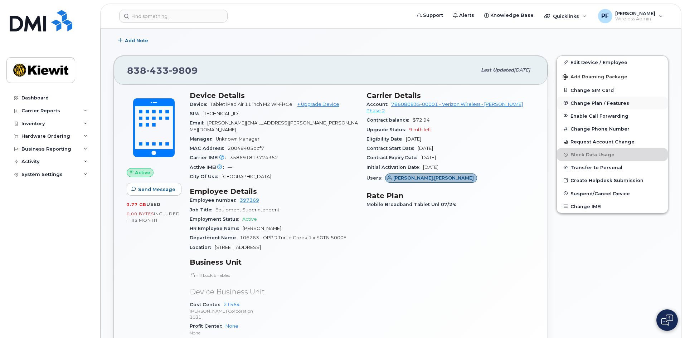
scroll to position [143, 0]
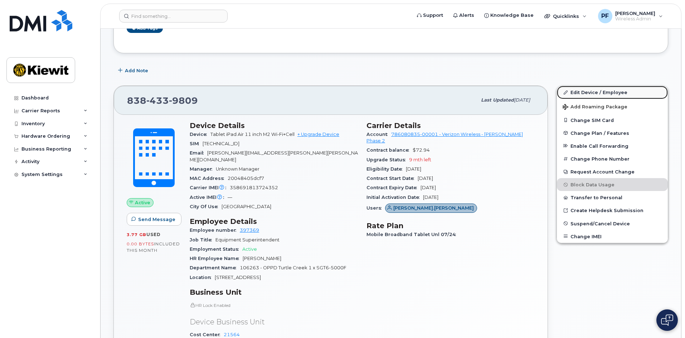
click at [584, 94] on link "Edit Device / Employee" at bounding box center [612, 92] width 111 height 13
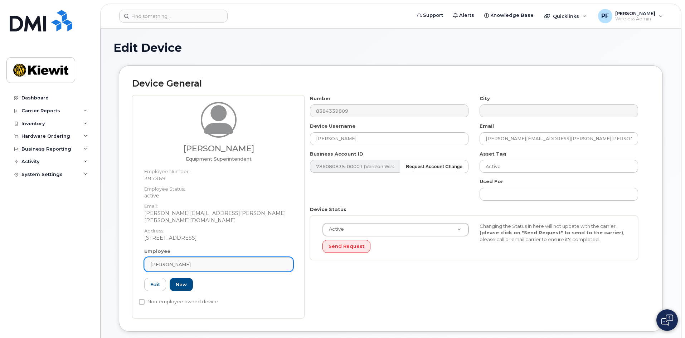
click at [204, 261] on div "[PERSON_NAME]" at bounding box center [218, 264] width 137 height 7
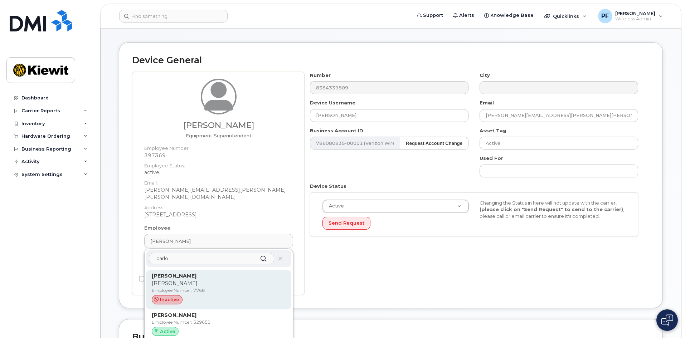
scroll to position [36, 0]
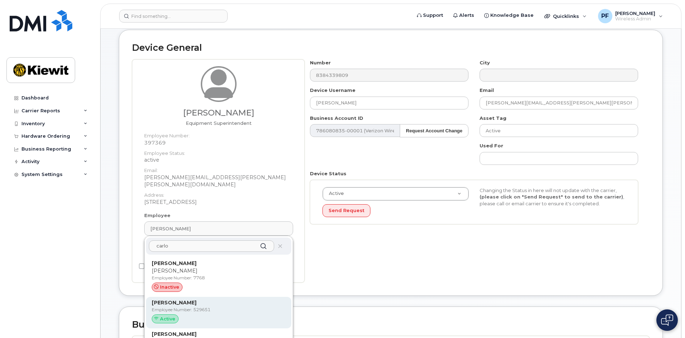
type input "carlo"
click at [189, 307] on p "Employee Number: 529651" at bounding box center [219, 310] width 134 height 6
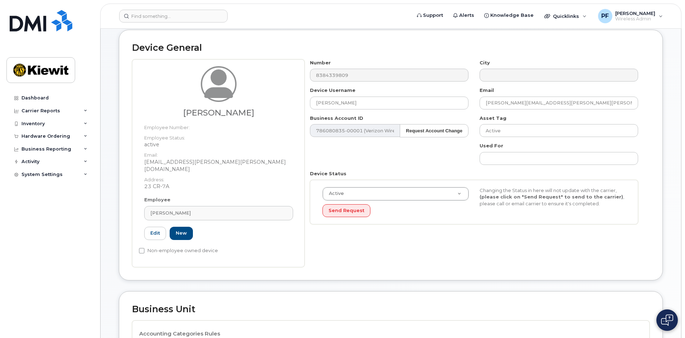
type input "529651"
type input "Carlo Betancourt"
type input "carlo.betancourt@kiewit.com"
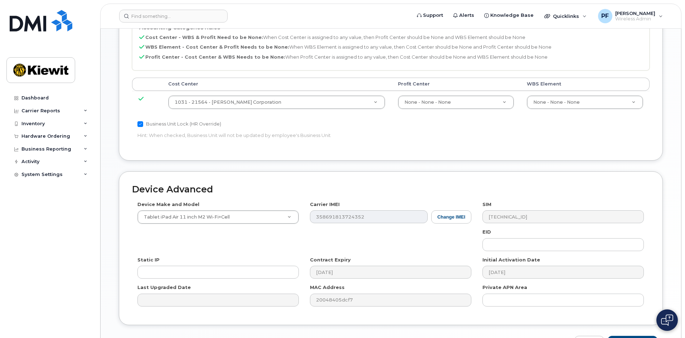
scroll to position [358, 0]
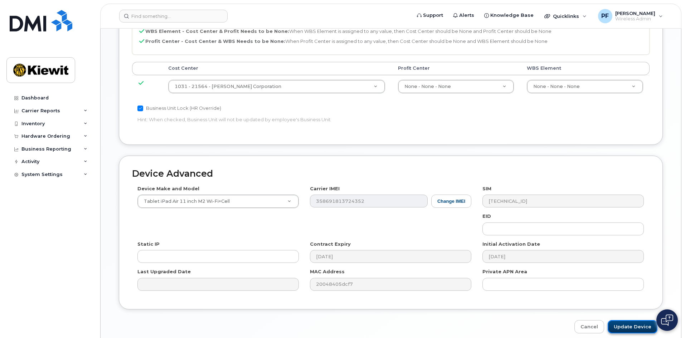
click at [629, 322] on input "Update Device" at bounding box center [633, 326] width 50 height 13
type input "Saving..."
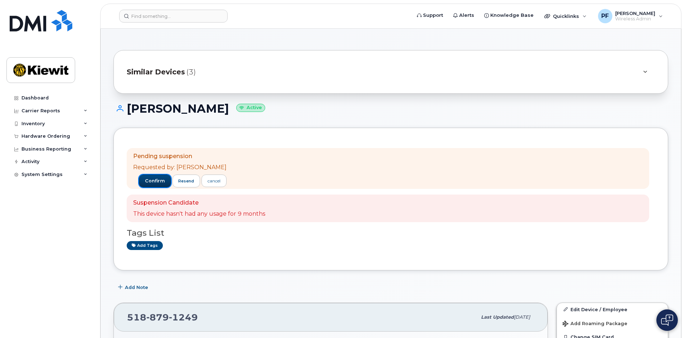
click at [152, 182] on span "confirm" at bounding box center [155, 181] width 20 height 6
click at [151, 180] on span "confirm" at bounding box center [155, 181] width 20 height 6
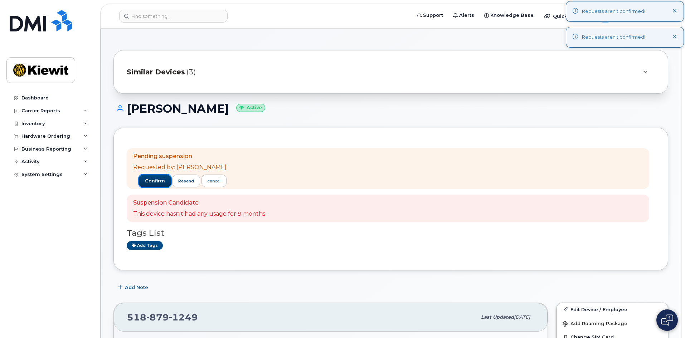
click at [151, 180] on span "confirm" at bounding box center [155, 181] width 20 height 6
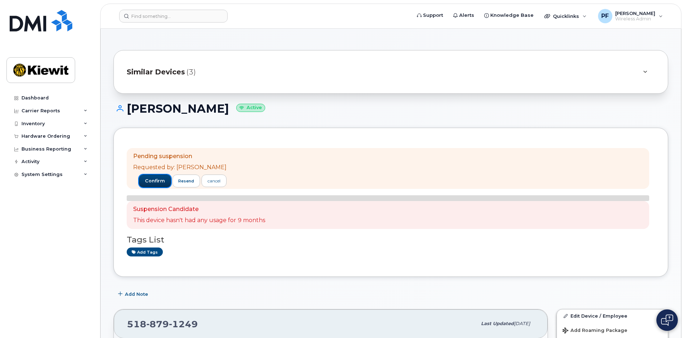
click at [155, 184] on span "confirm" at bounding box center [155, 181] width 20 height 6
